Goal: Task Accomplishment & Management: Complete application form

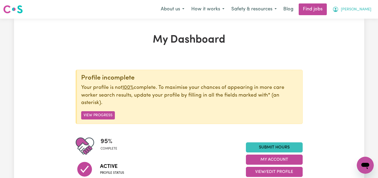
click at [364, 8] on span "Julia" at bounding box center [356, 10] width 31 height 6
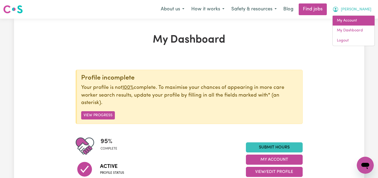
click at [352, 20] on link "My Account" at bounding box center [354, 21] width 42 height 10
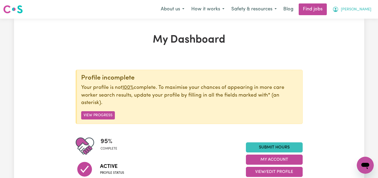
click at [365, 5] on button "[PERSON_NAME]" at bounding box center [352, 9] width 46 height 11
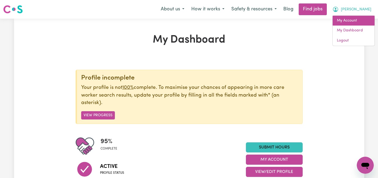
click at [350, 20] on link "My Account" at bounding box center [354, 21] width 42 height 10
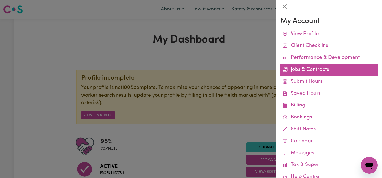
click at [306, 66] on link "Jobs & Contracts" at bounding box center [329, 70] width 97 height 12
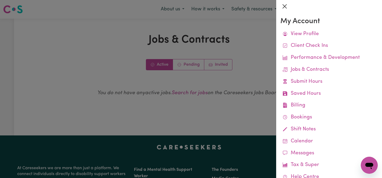
click at [284, 6] on button "Close" at bounding box center [285, 6] width 8 height 8
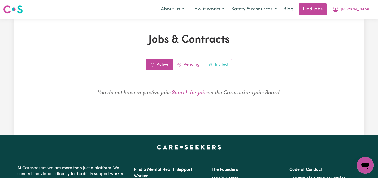
click at [217, 60] on link "Invited" at bounding box center [218, 64] width 28 height 11
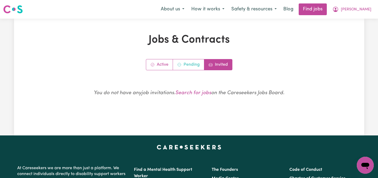
click at [193, 64] on link "Pending" at bounding box center [188, 64] width 31 height 11
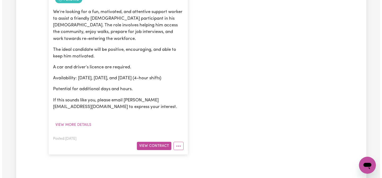
scroll to position [173, 0]
click at [176, 145] on circle "More options" at bounding box center [176, 145] width 1 height 1
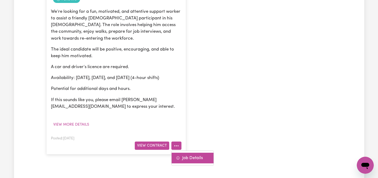
click at [182, 152] on link "Job Details" at bounding box center [193, 157] width 42 height 11
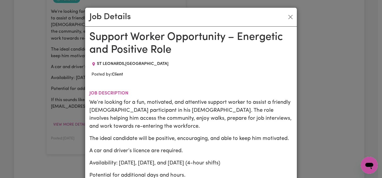
scroll to position [0, 0]
click at [289, 18] on button "Close" at bounding box center [290, 17] width 8 height 8
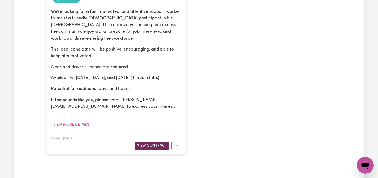
click at [145, 141] on button "View Contract" at bounding box center [152, 145] width 35 height 8
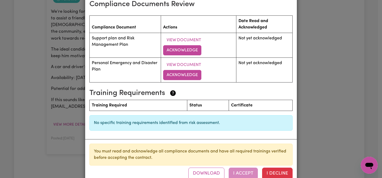
scroll to position [795, 0]
click at [242, 167] on div "Download I Accept I Decline" at bounding box center [240, 173] width 104 height 12
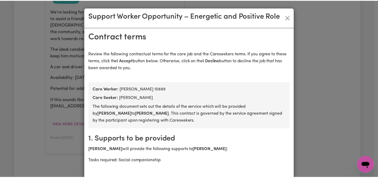
scroll to position [0, 0]
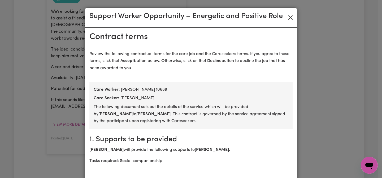
click at [289, 17] on button "Close" at bounding box center [290, 17] width 8 height 8
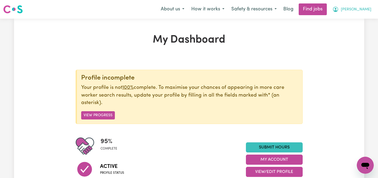
click at [363, 9] on button "Julia" at bounding box center [352, 9] width 46 height 11
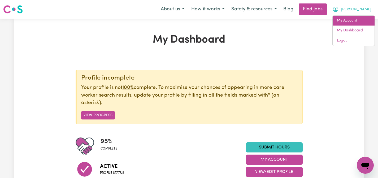
click at [353, 19] on link "My Account" at bounding box center [354, 21] width 42 height 10
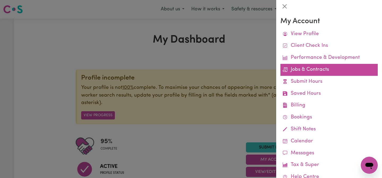
click at [304, 66] on link "Jobs & Contracts" at bounding box center [329, 70] width 97 height 12
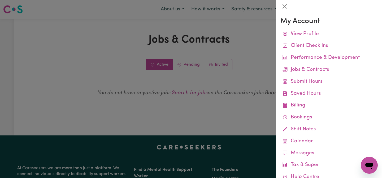
click at [213, 83] on div at bounding box center [191, 89] width 382 height 178
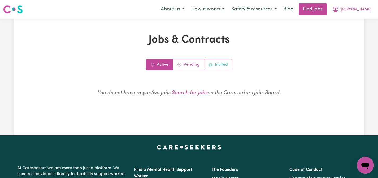
click at [219, 62] on link "Invited" at bounding box center [218, 64] width 28 height 11
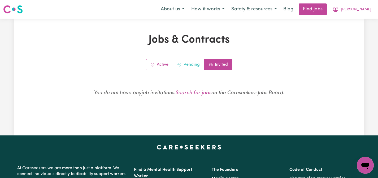
click at [192, 63] on link "Pending" at bounding box center [188, 64] width 31 height 11
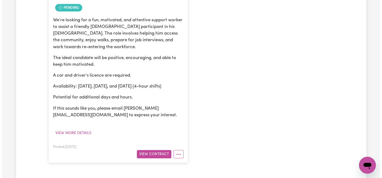
scroll to position [167, 0]
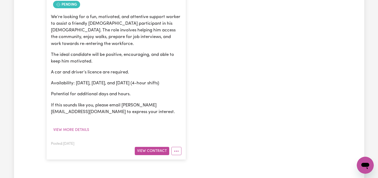
click at [70, 4] on span "Pending" at bounding box center [66, 4] width 27 height 7
click at [78, 126] on button "View more details" at bounding box center [71, 130] width 41 height 8
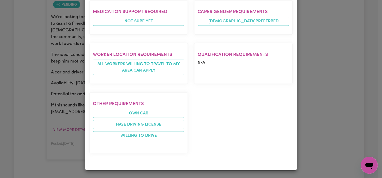
scroll to position [352, 0]
click at [348, 84] on div "Job Details Support Worker Opportunity – Energetic and Positive Role ST LEONARD…" at bounding box center [191, 89] width 382 height 178
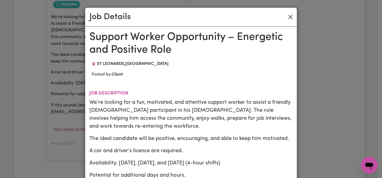
scroll to position [0, 0]
click at [290, 17] on button "Close" at bounding box center [290, 17] width 8 height 8
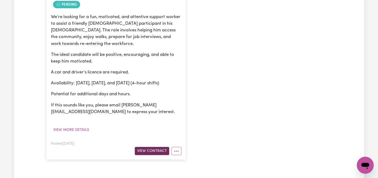
click at [140, 147] on button "View Contract" at bounding box center [152, 151] width 35 height 8
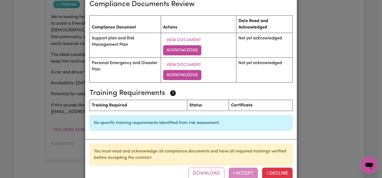
scroll to position [795, 0]
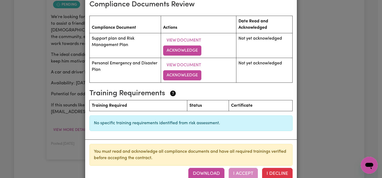
click at [200, 167] on button "Download" at bounding box center [206, 173] width 36 height 12
click at [238, 167] on div "Download I Accept I Decline" at bounding box center [240, 173] width 104 height 12
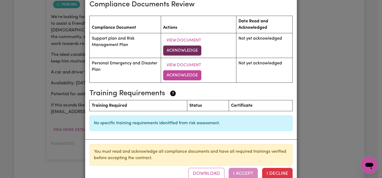
click at [189, 45] on button "Acknowledge" at bounding box center [182, 50] width 38 height 10
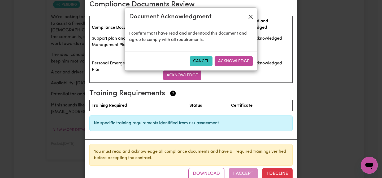
click at [251, 14] on button "Close" at bounding box center [251, 16] width 8 height 8
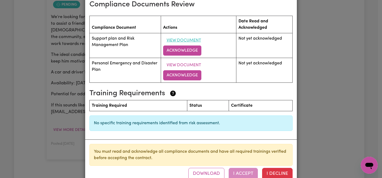
click at [192, 35] on button "View Document" at bounding box center [183, 40] width 41 height 10
click at [182, 45] on button "Acknowledge" at bounding box center [182, 50] width 38 height 10
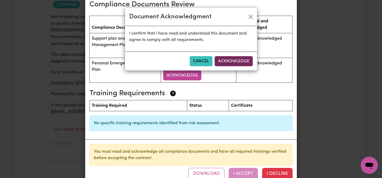
click at [229, 57] on button "Acknowledge" at bounding box center [234, 61] width 38 height 10
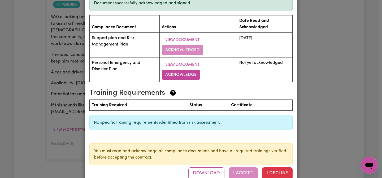
scroll to position [815, 0]
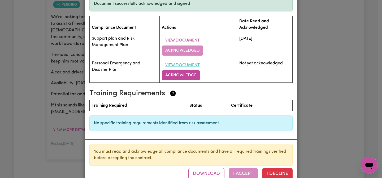
click at [184, 60] on button "View Document" at bounding box center [182, 65] width 41 height 10
click at [194, 70] on button "Acknowledge" at bounding box center [181, 75] width 38 height 10
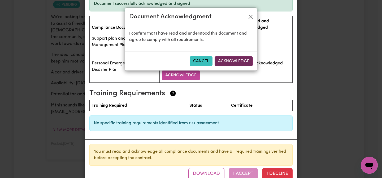
click at [224, 59] on button "Acknowledge" at bounding box center [234, 61] width 38 height 10
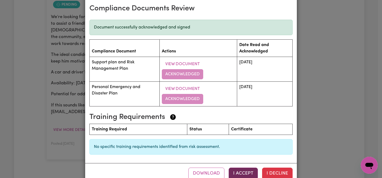
scroll to position [791, 0]
click at [242, 167] on button "I Accept" at bounding box center [243, 173] width 29 height 12
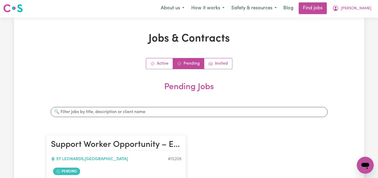
scroll to position [0, 0]
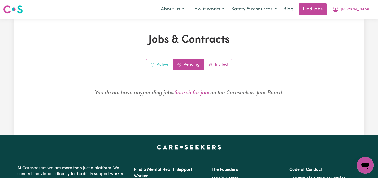
click at [162, 64] on link "Active" at bounding box center [159, 64] width 27 height 11
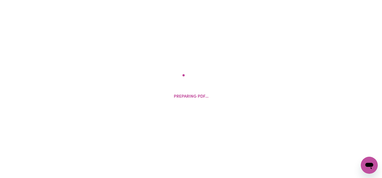
click at [190, 39] on div "Preparing PDF..." at bounding box center [191, 89] width 382 height 178
